Goal: Obtain resource: Obtain resource

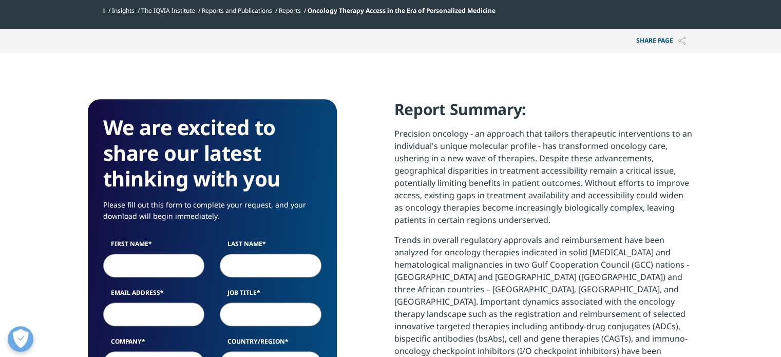
click at [120, 266] on input "First Name" at bounding box center [154, 266] width 102 height 24
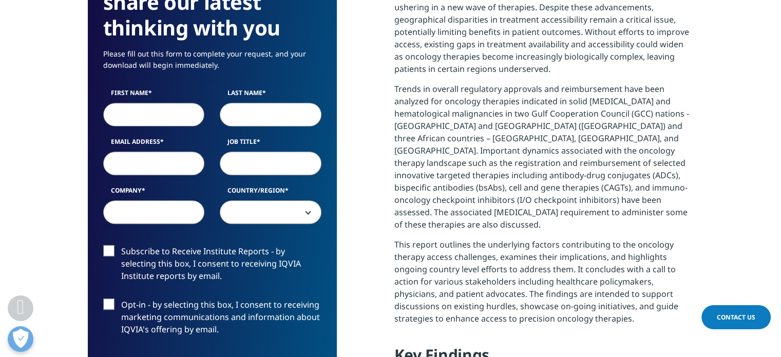
scroll to position [611, 0]
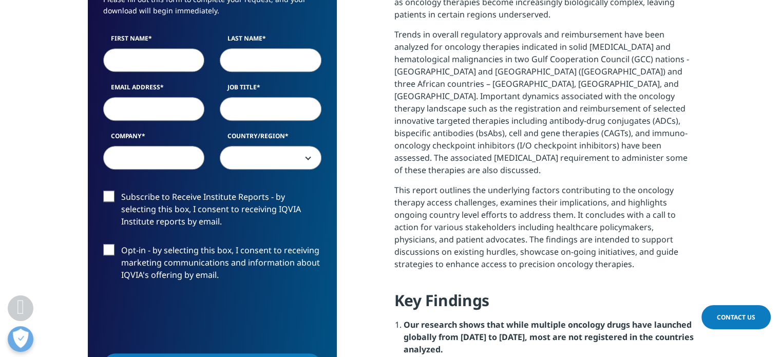
click at [156, 59] on input "First Name" at bounding box center [154, 60] width 102 height 24
type input "[PERSON_NAME]"
